Goal: Information Seeking & Learning: Learn about a topic

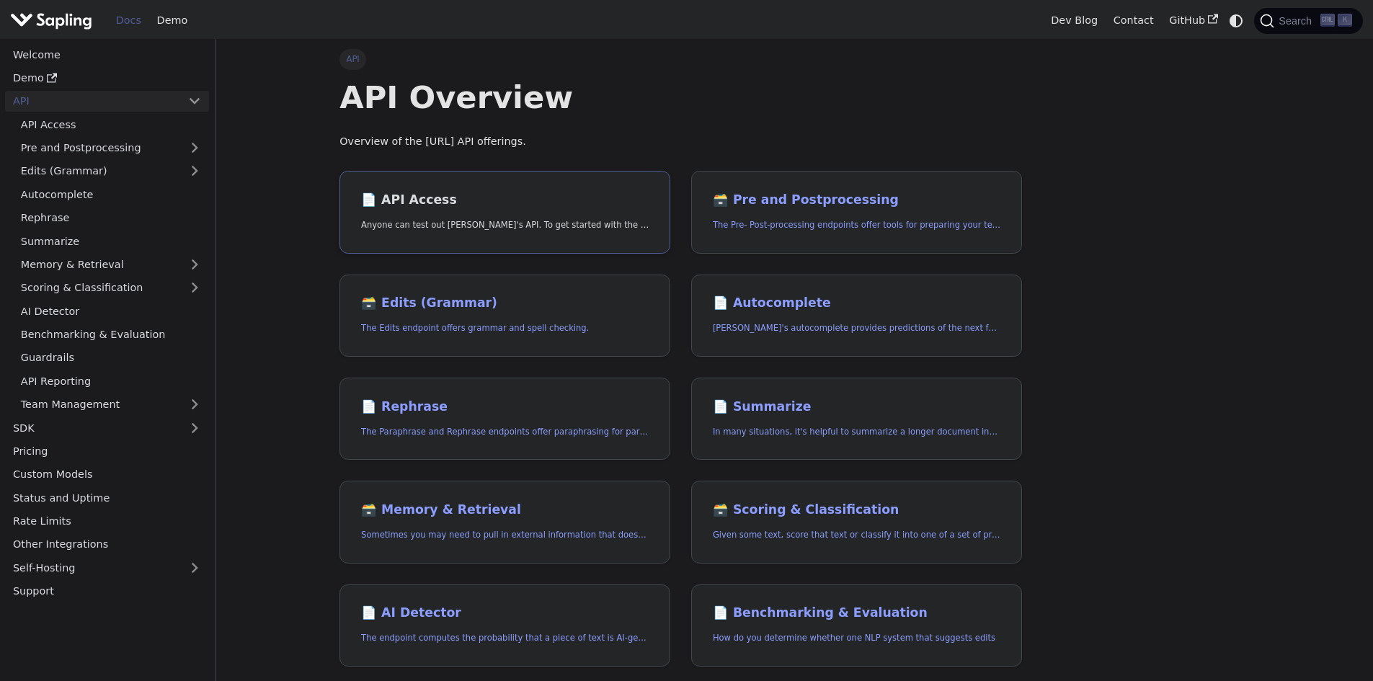
click at [424, 199] on h2 "📄️ API Access" at bounding box center [505, 200] width 288 height 16
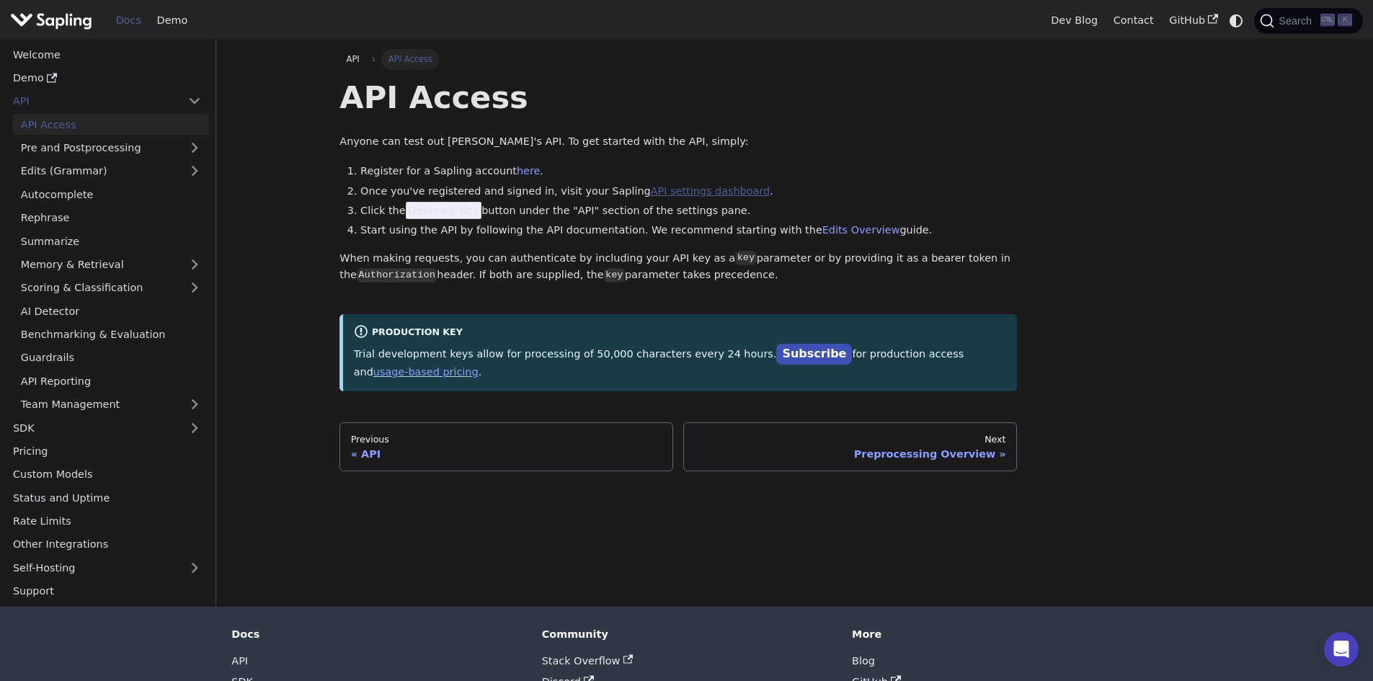
click at [682, 192] on link "API settings dashboard" at bounding box center [710, 191] width 119 height 12
click at [822, 228] on link "Edits Overview" at bounding box center [861, 230] width 78 height 12
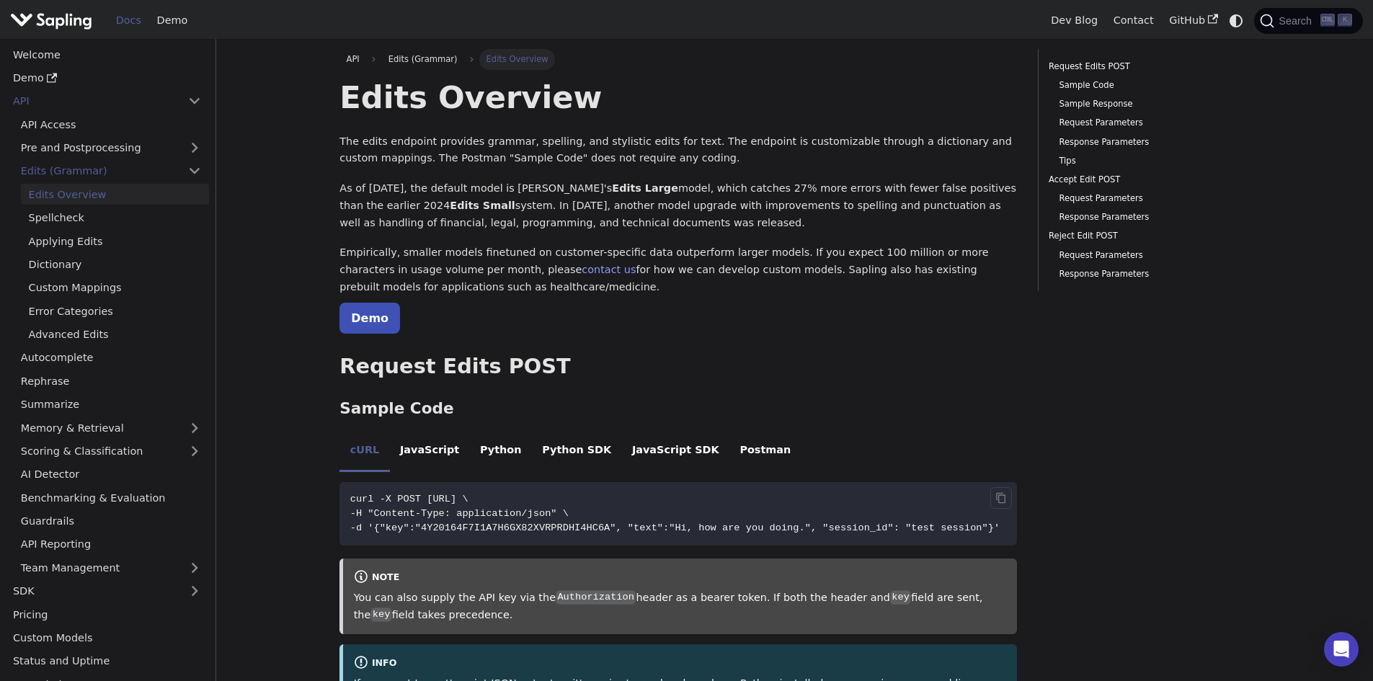
scroll to position [216, 0]
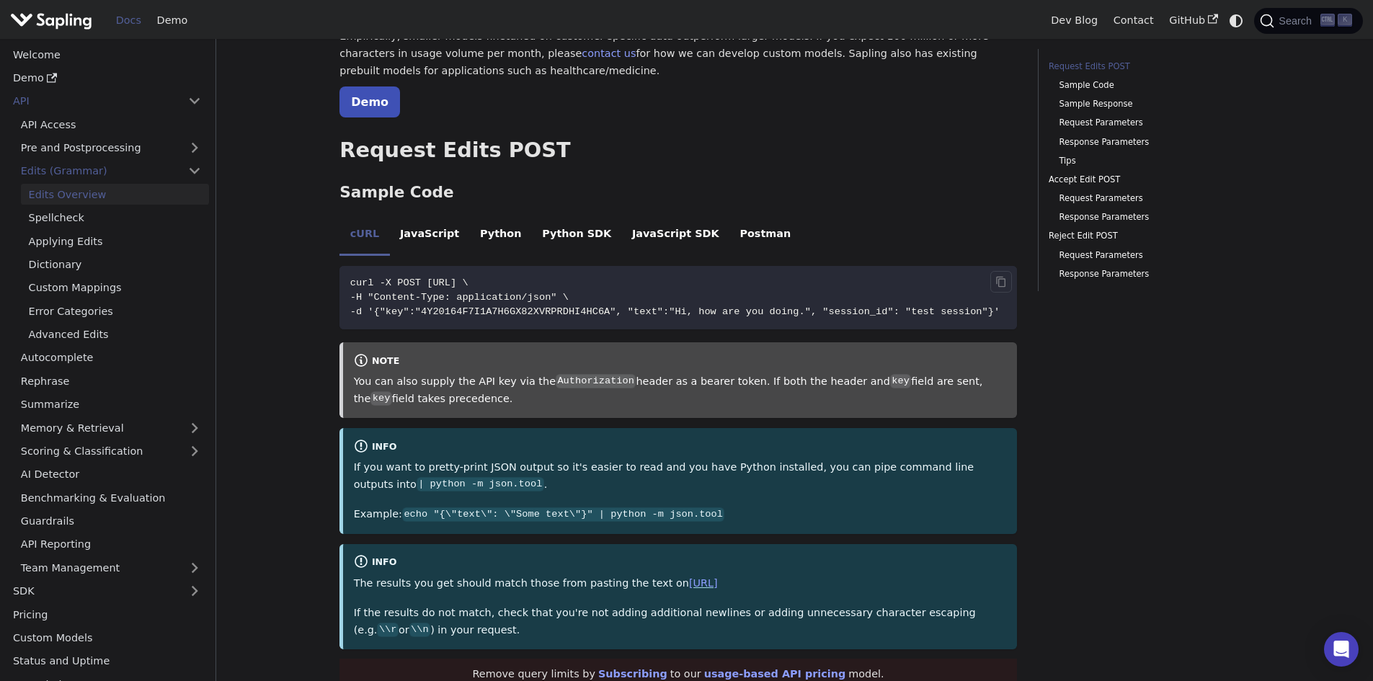
click at [468, 280] on span "curl -X POST [URL] \" at bounding box center [409, 282] width 118 height 11
drag, startPoint x: 627, startPoint y: 282, endPoint x: 424, endPoint y: 283, distance: 202.5
click at [424, 283] on span "curl -X POST [URL] \" at bounding box center [409, 282] width 118 height 11
copy span "[URL]"
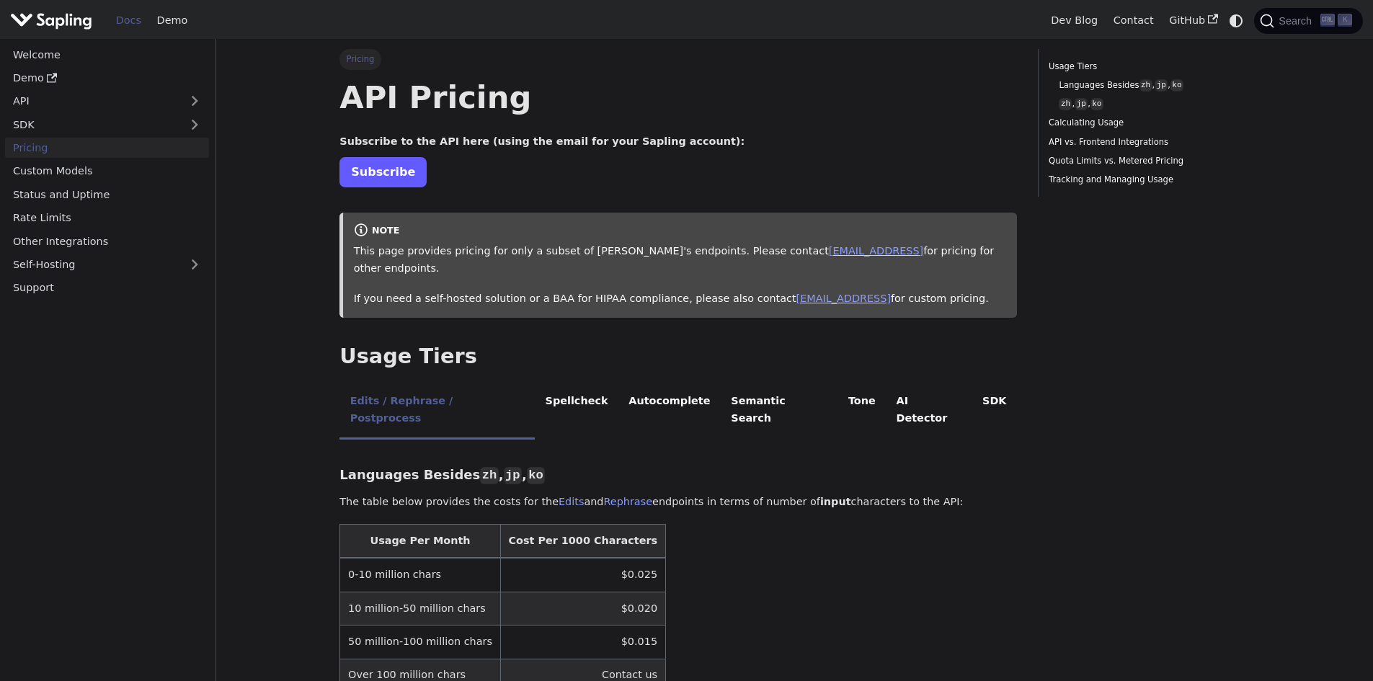
click at [383, 169] on link "Subscribe" at bounding box center [382, 172] width 87 height 30
